Goal: Use online tool/utility: Utilize a website feature to perform a specific function

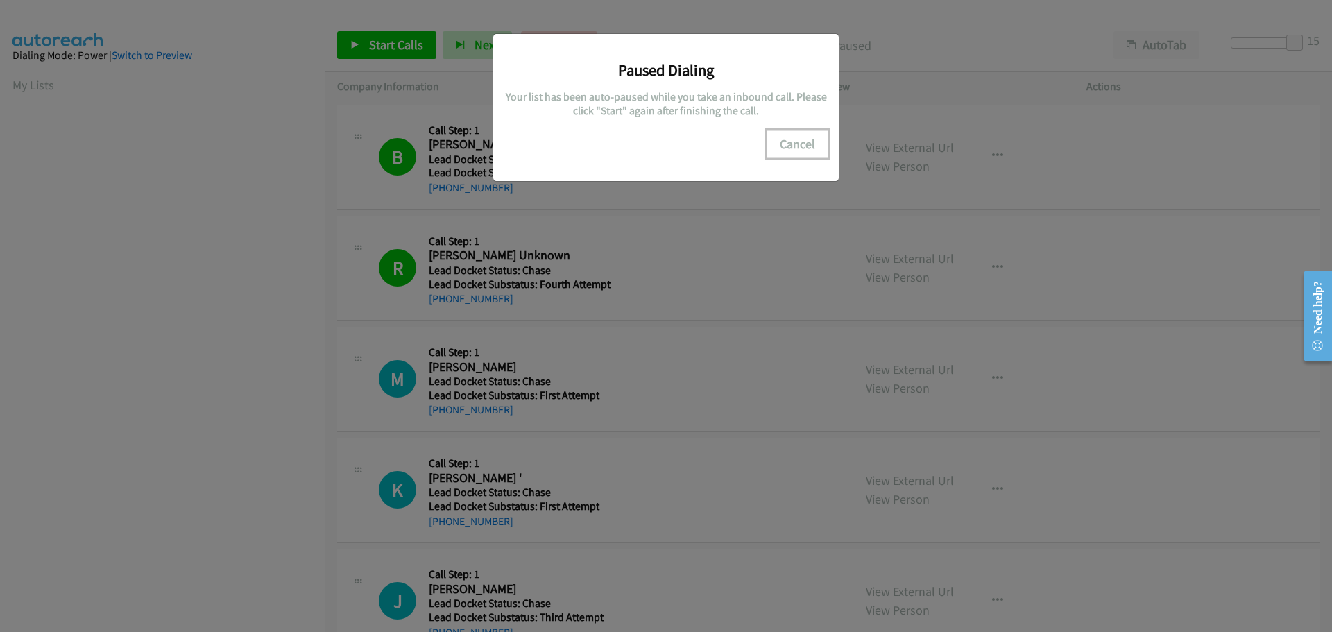
scroll to position [146, 0]
click at [788, 143] on button "Cancel" at bounding box center [798, 144] width 62 height 28
click at [796, 143] on button "Cancel" at bounding box center [798, 144] width 62 height 28
click at [804, 149] on button "Cancel" at bounding box center [798, 144] width 62 height 28
drag, startPoint x: 804, startPoint y: 149, endPoint x: 791, endPoint y: 149, distance: 12.5
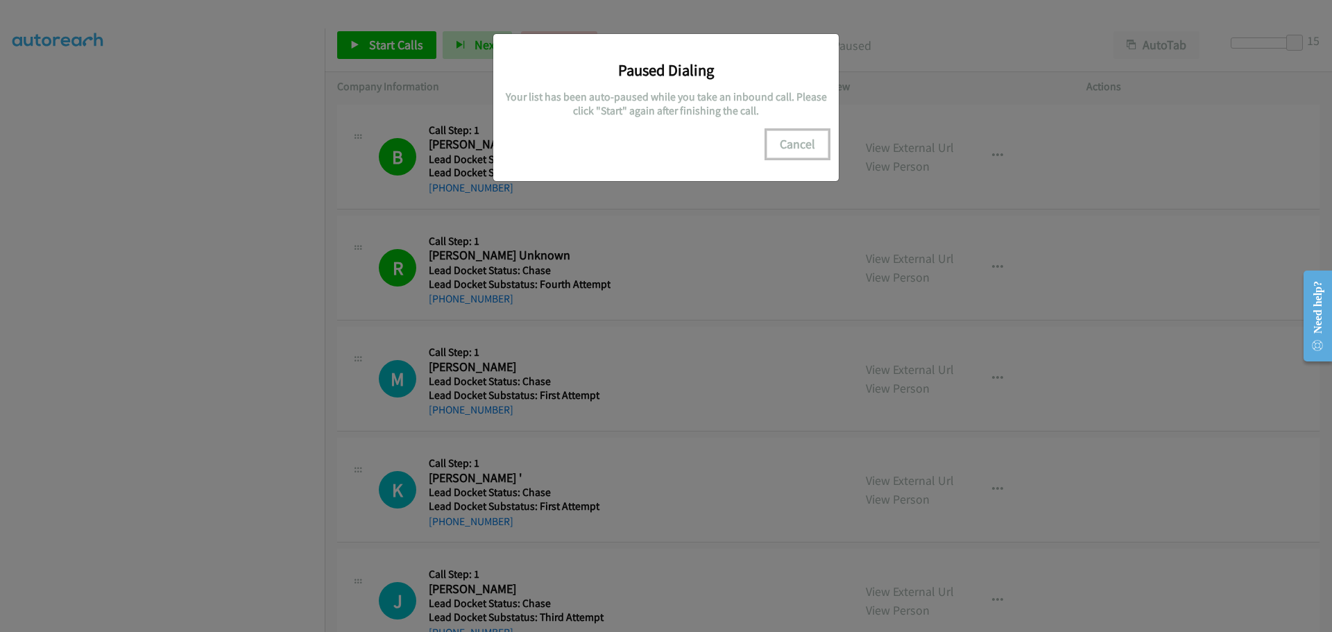
click at [795, 149] on button "Cancel" at bounding box center [798, 144] width 62 height 28
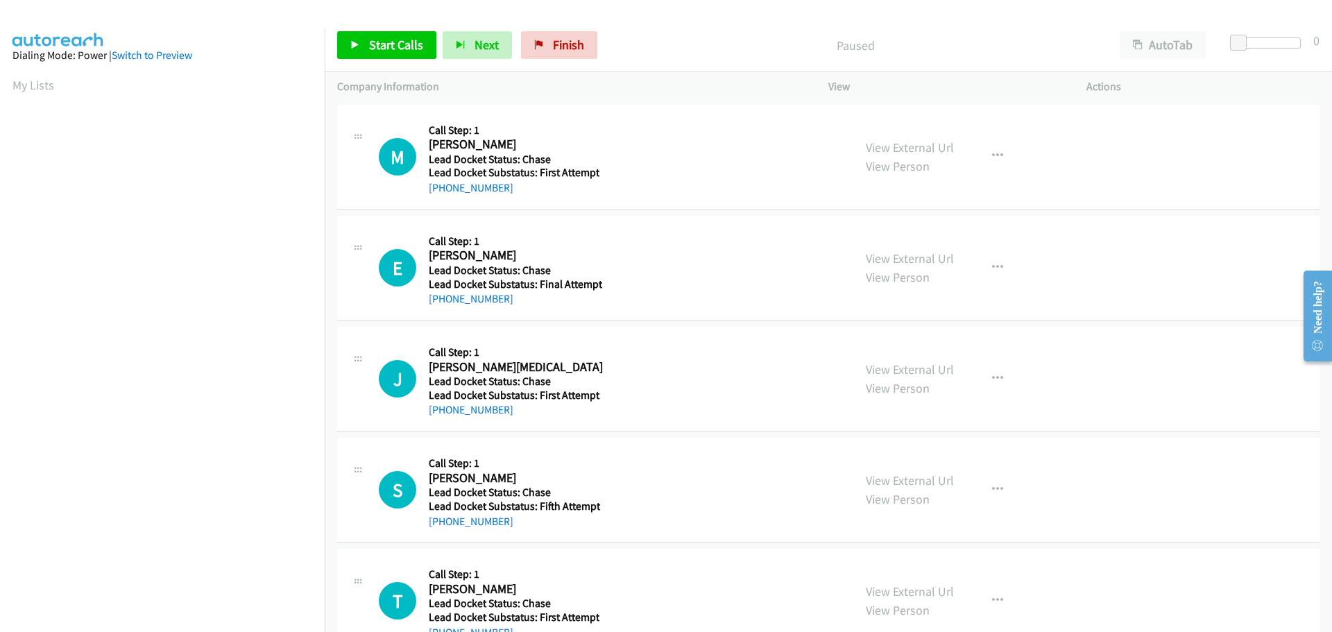
scroll to position [146, 0]
click at [395, 41] on span "Start Calls" at bounding box center [396, 45] width 54 height 16
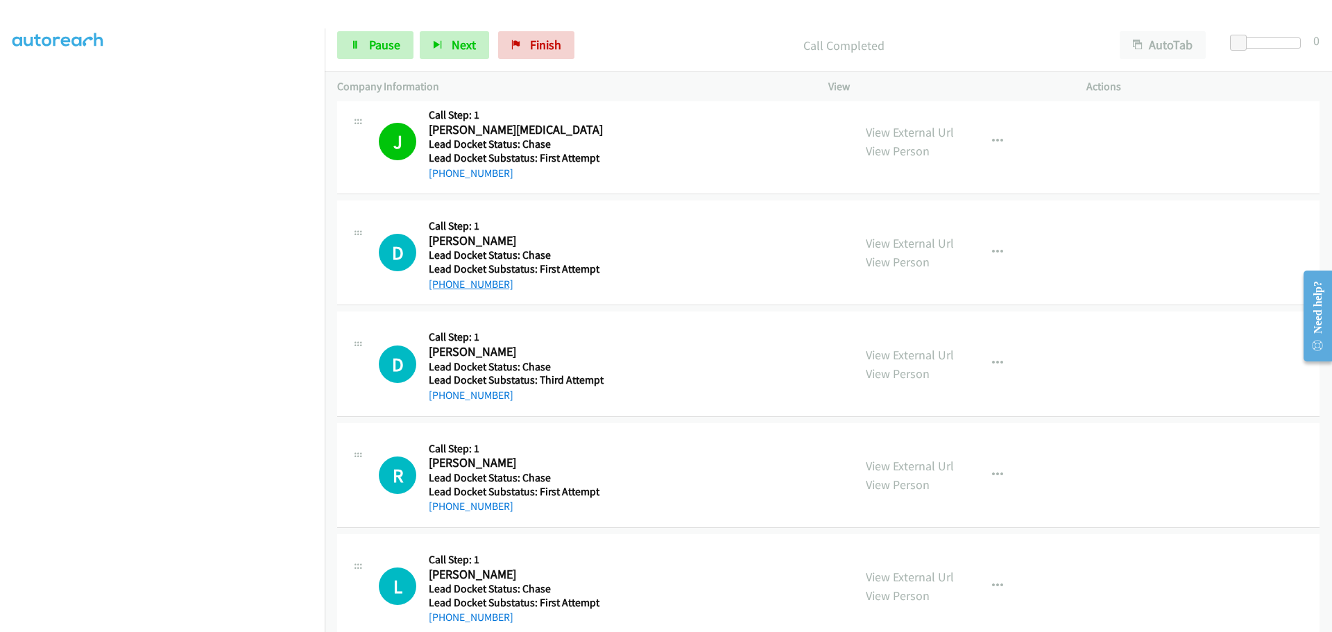
scroll to position [347, 0]
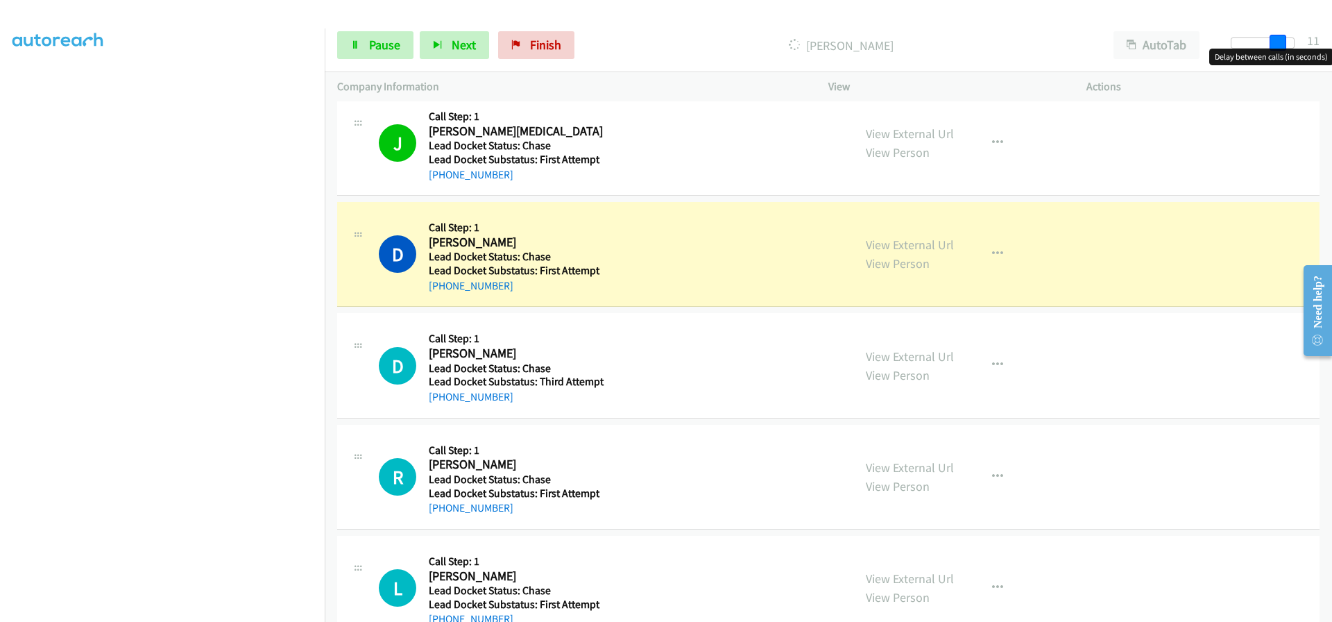
drag, startPoint x: 1236, startPoint y: 42, endPoint x: 1281, endPoint y: 46, distance: 45.2
click at [1281, 46] on span at bounding box center [1278, 43] width 17 height 17
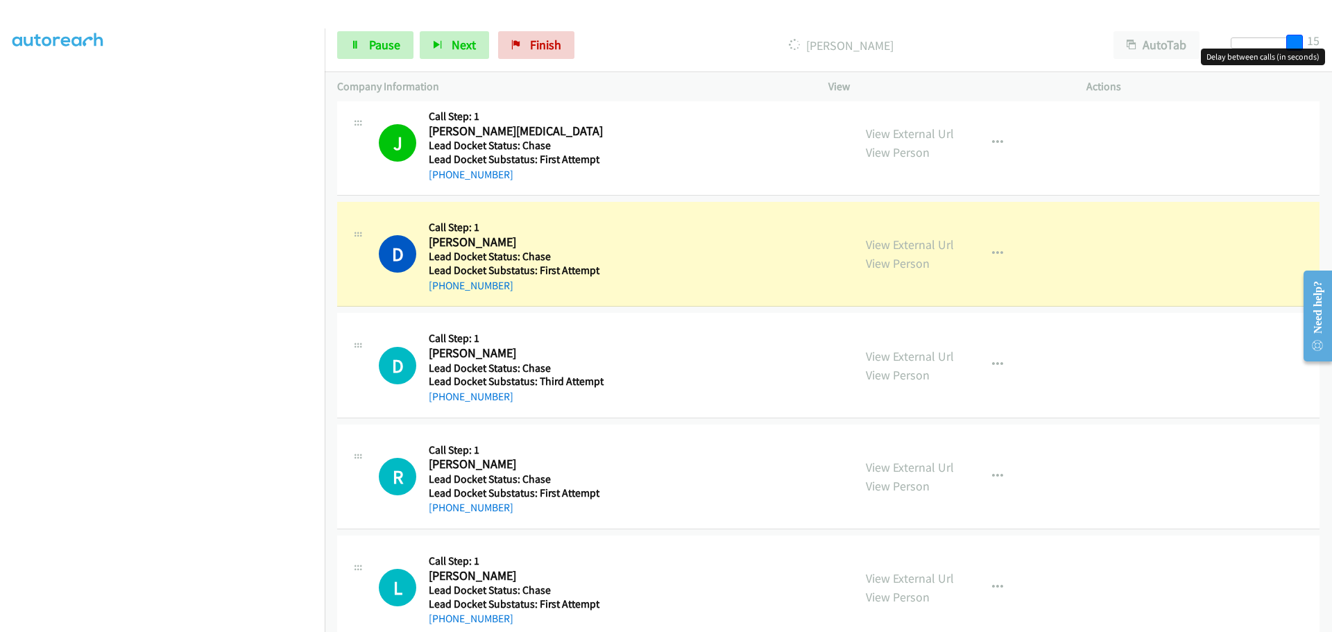
drag, startPoint x: 1281, startPoint y: 45, endPoint x: 1325, endPoint y: 45, distance: 44.4
click at [1325, 45] on div "Start Calls Pause Next Finish Dialing David Lee AutoTab AutoTab 15" at bounding box center [829, 45] width 1008 height 53
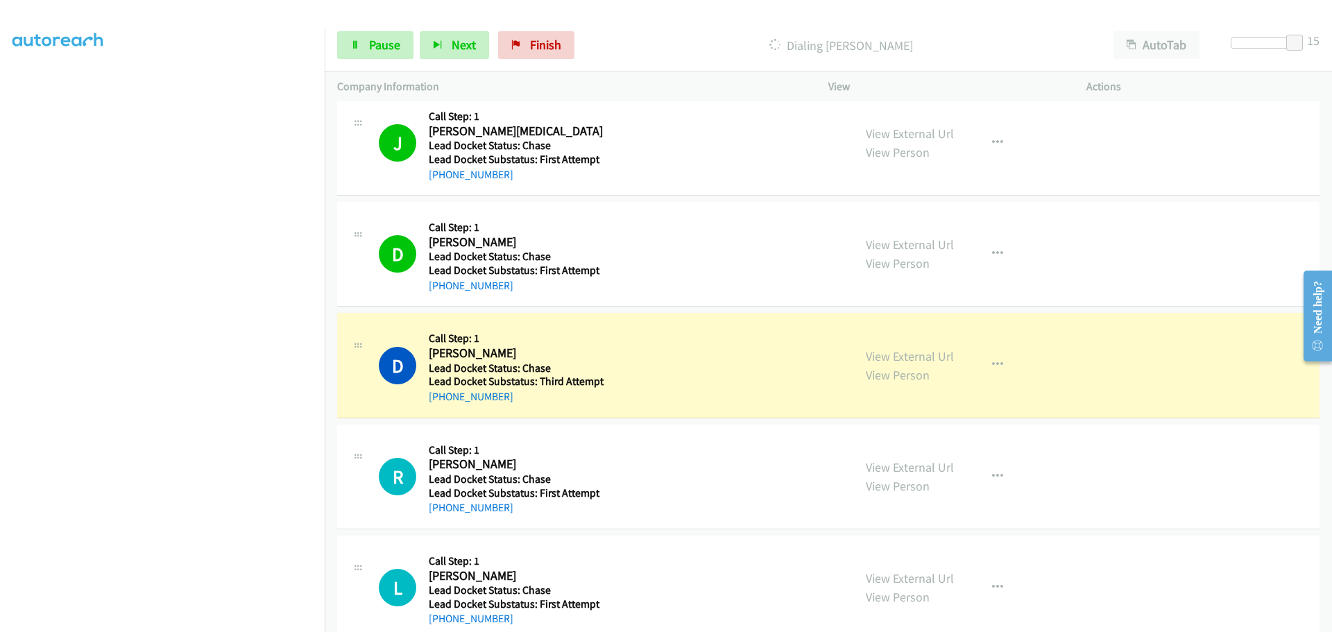
click at [330, 407] on td "D Callback Scheduled Call Step: 1 Donita Boswell America/Chicago Lead Docket St…" at bounding box center [829, 365] width 1008 height 111
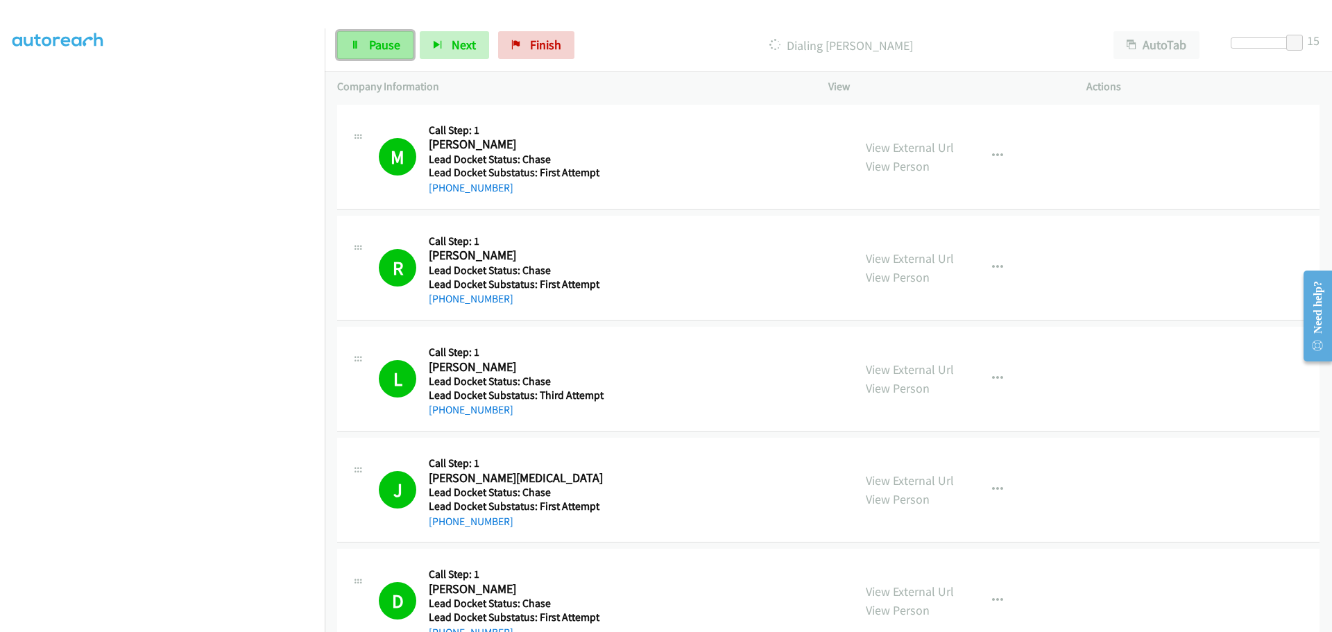
click at [360, 48] on link "Pause" at bounding box center [375, 45] width 76 height 28
